Goal: Task Accomplishment & Management: Complete application form

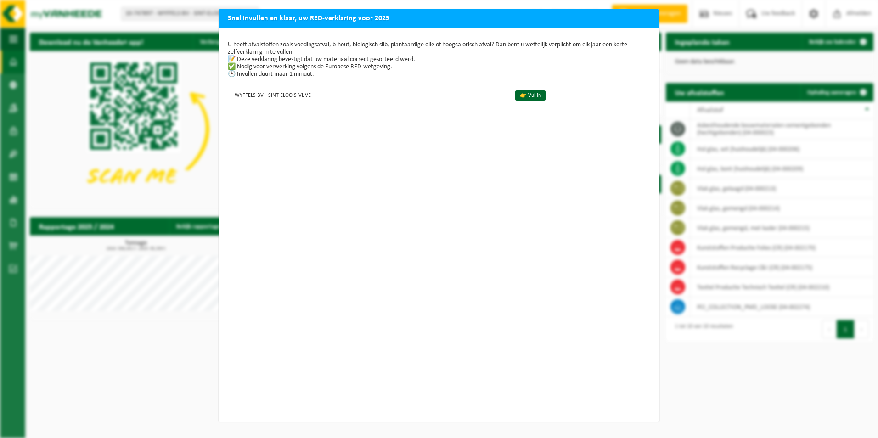
click at [698, 390] on div "Snel invullen en klaar, uw RED-verklaring voor 2025 U heeft afvalstoffen zoals …" at bounding box center [439, 219] width 878 height 438
click at [311, 280] on div "U heeft afvalstoffen zoals voedingsafval, b-hout, biologisch slib, plantaardige…" at bounding box center [439, 225] width 441 height 395
click at [135, 103] on div "Snel invullen en klaar, uw RED-verklaring voor 2025 U heeft afvalstoffen zoals …" at bounding box center [439, 219] width 878 height 438
click at [521, 100] on link "👉 Vul in" at bounding box center [530, 96] width 30 height 10
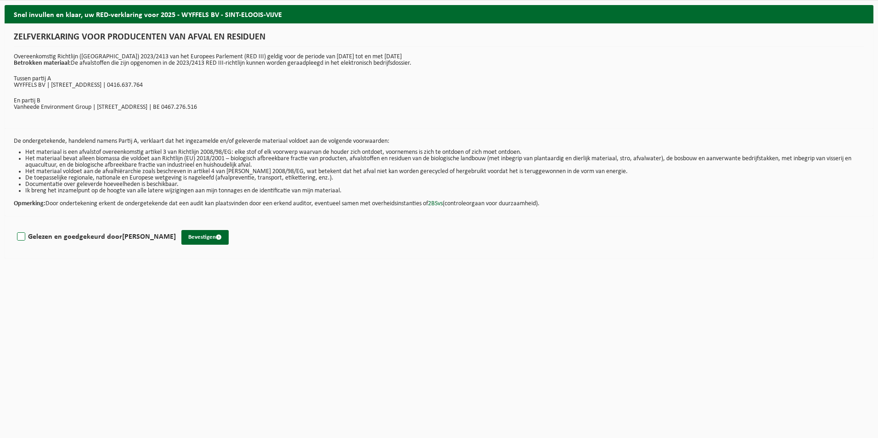
click at [22, 238] on label "Gelezen en goedgekeurd door DAVID WYFFELS" at bounding box center [95, 237] width 161 height 14
click at [176, 226] on input "Gelezen en goedgekeurd door DAVID WYFFELS" at bounding box center [176, 225] width 0 height 0
checkbox input "true"
click at [192, 234] on button "Bevestigen" at bounding box center [204, 237] width 47 height 15
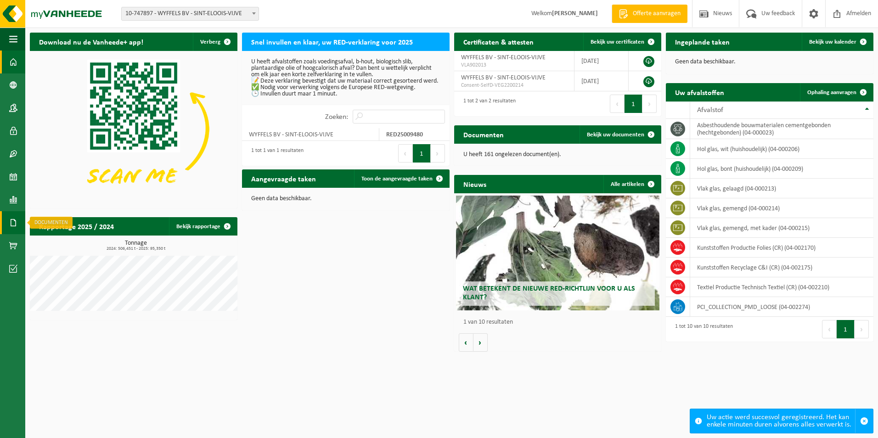
click at [8, 227] on link "Documenten" at bounding box center [12, 222] width 25 height 23
click at [41, 241] on span at bounding box center [40, 242] width 7 height 17
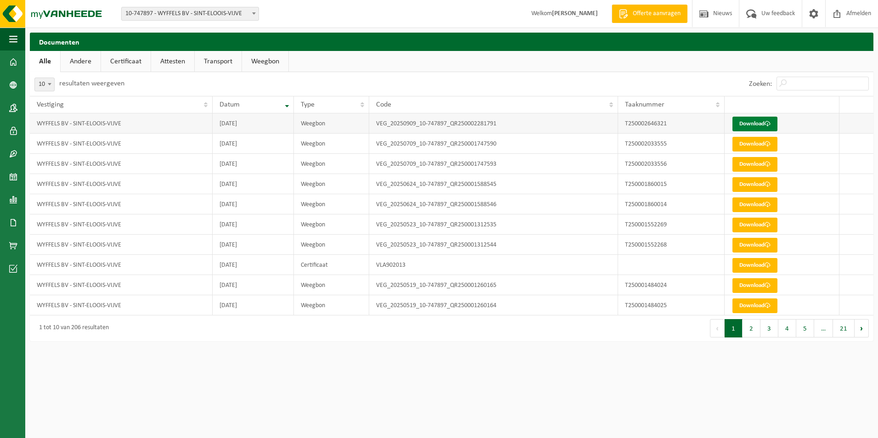
click at [756, 126] on link "Download" at bounding box center [755, 124] width 45 height 15
